Goal: Information Seeking & Learning: Understand process/instructions

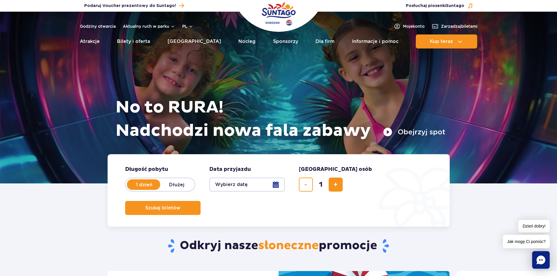
click at [276, 184] on button "Wybierz datę" at bounding box center [246, 185] width 75 height 14
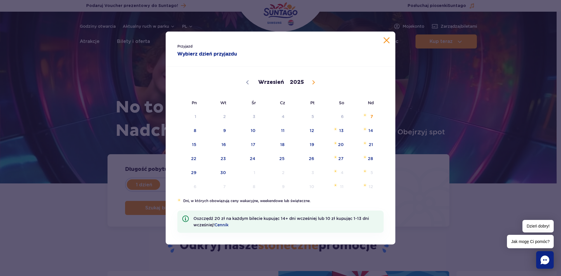
click at [386, 40] on button "Zamknij kalendarz" at bounding box center [387, 40] width 6 height 6
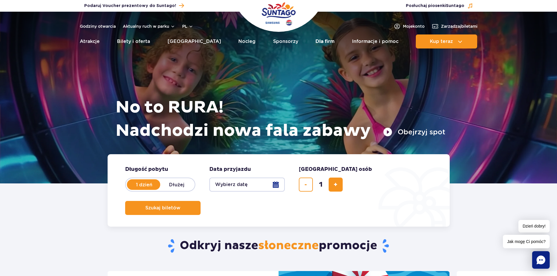
click at [316, 41] on link "Dla firm" at bounding box center [324, 41] width 19 height 14
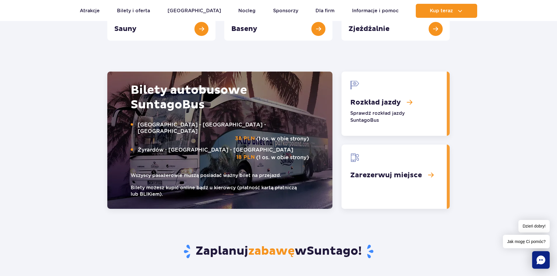
scroll to position [696, 0]
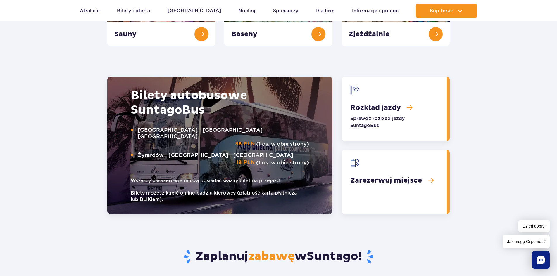
click at [374, 108] on link "Rozkład jazdy" at bounding box center [393, 109] width 105 height 64
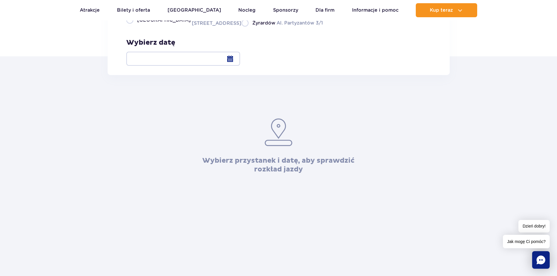
scroll to position [88, 0]
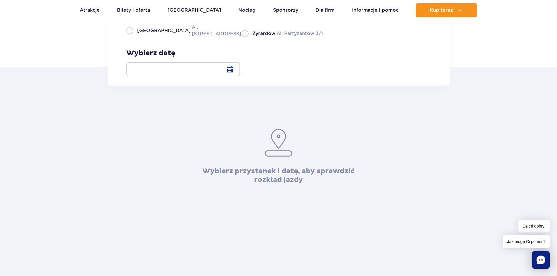
click at [128, 37] on label "Warszawa Al. Jerozolimskie 56" at bounding box center [180, 30] width 108 height 13
click at [128, 37] on input "Warszawa Al. Jerozolimskie 56" at bounding box center [129, 36] width 6 height 1
radio input "true"
click at [240, 68] on div at bounding box center [183, 69] width 114 height 14
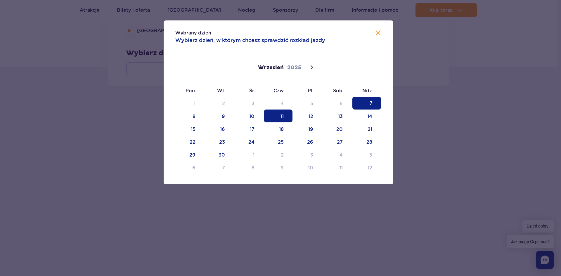
click at [277, 116] on span "11" at bounding box center [278, 116] width 29 height 13
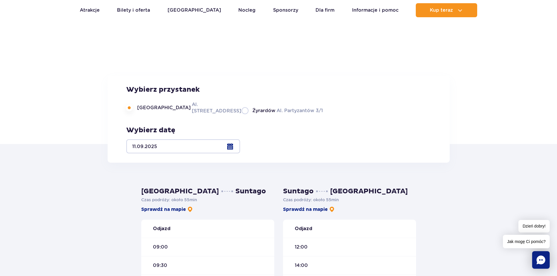
scroll to position [0, 0]
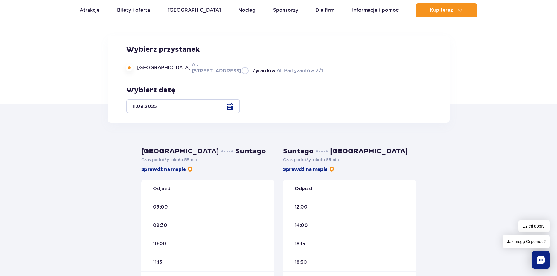
scroll to position [58, 0]
